Goal: Task Accomplishment & Management: Complete application form

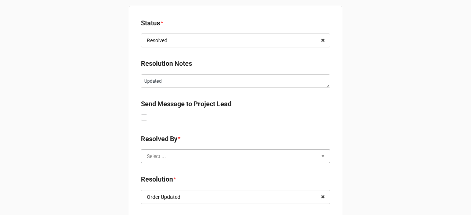
click at [172, 161] on input "text" at bounding box center [236, 156] width 189 height 13
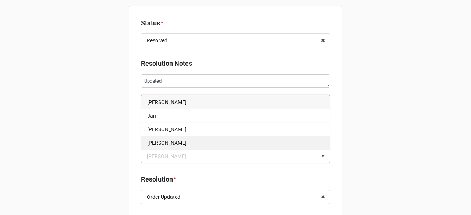
click at [174, 144] on div "[PERSON_NAME]" at bounding box center [235, 143] width 189 height 14
type textarea "x"
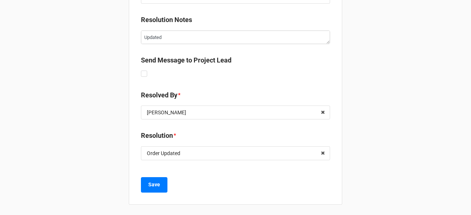
scroll to position [45, 0]
click at [166, 190] on div "Save" at bounding box center [235, 184] width 189 height 15
click at [149, 173] on div "Status * Resolved Updated Received Resolved Keep Open Approved Archive Resoluti…" at bounding box center [236, 82] width 214 height 243
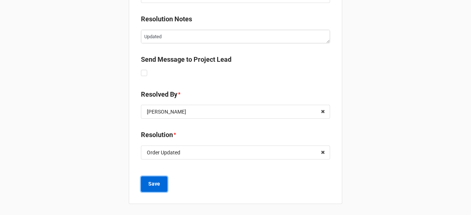
click at [154, 184] on b "Save" at bounding box center [154, 184] width 12 height 8
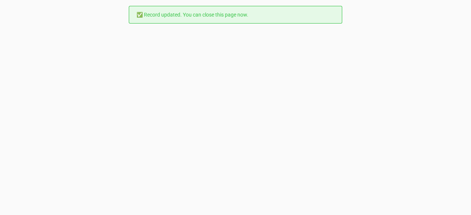
scroll to position [0, 0]
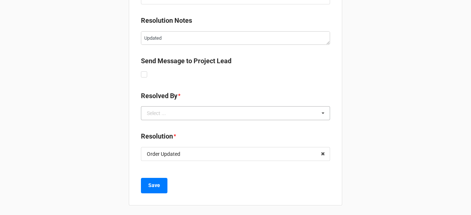
scroll to position [45, 0]
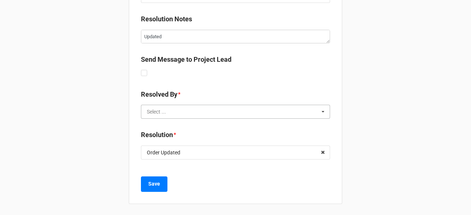
click at [203, 109] on input "text" at bounding box center [236, 111] width 189 height 13
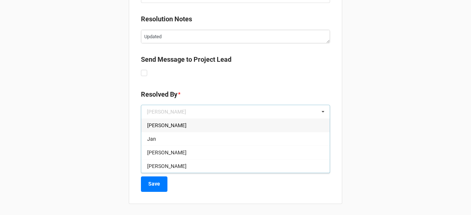
click at [183, 164] on div "[PERSON_NAME]" at bounding box center [235, 166] width 189 height 14
type textarea "x"
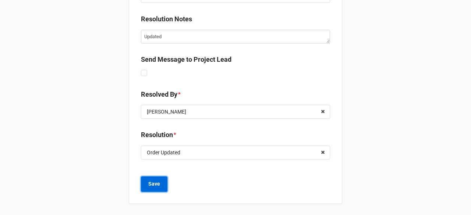
click at [155, 181] on b "Save" at bounding box center [154, 184] width 12 height 8
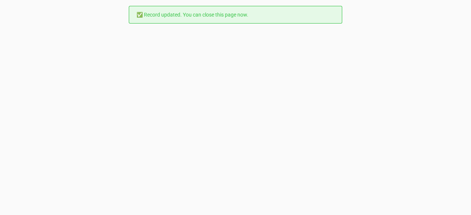
scroll to position [0, 0]
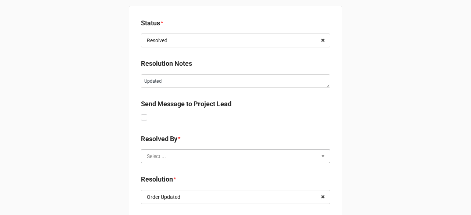
click at [194, 162] on input "text" at bounding box center [236, 156] width 189 height 13
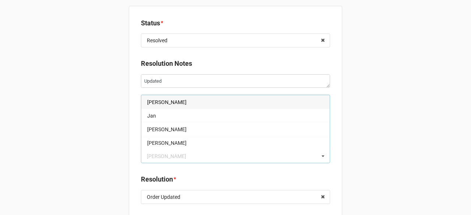
click at [188, 140] on div "[PERSON_NAME]" at bounding box center [235, 143] width 189 height 14
type textarea "x"
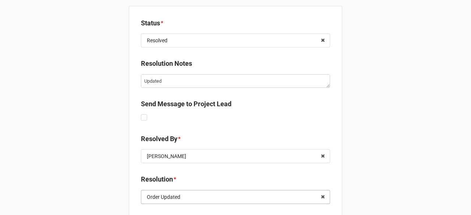
scroll to position [45, 0]
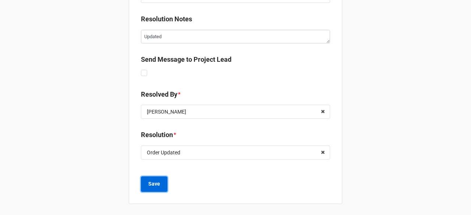
click at [153, 185] on b "Save" at bounding box center [154, 184] width 12 height 8
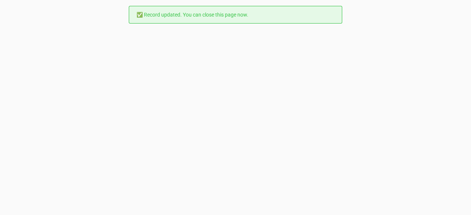
scroll to position [0, 0]
